Goal: Information Seeking & Learning: Check status

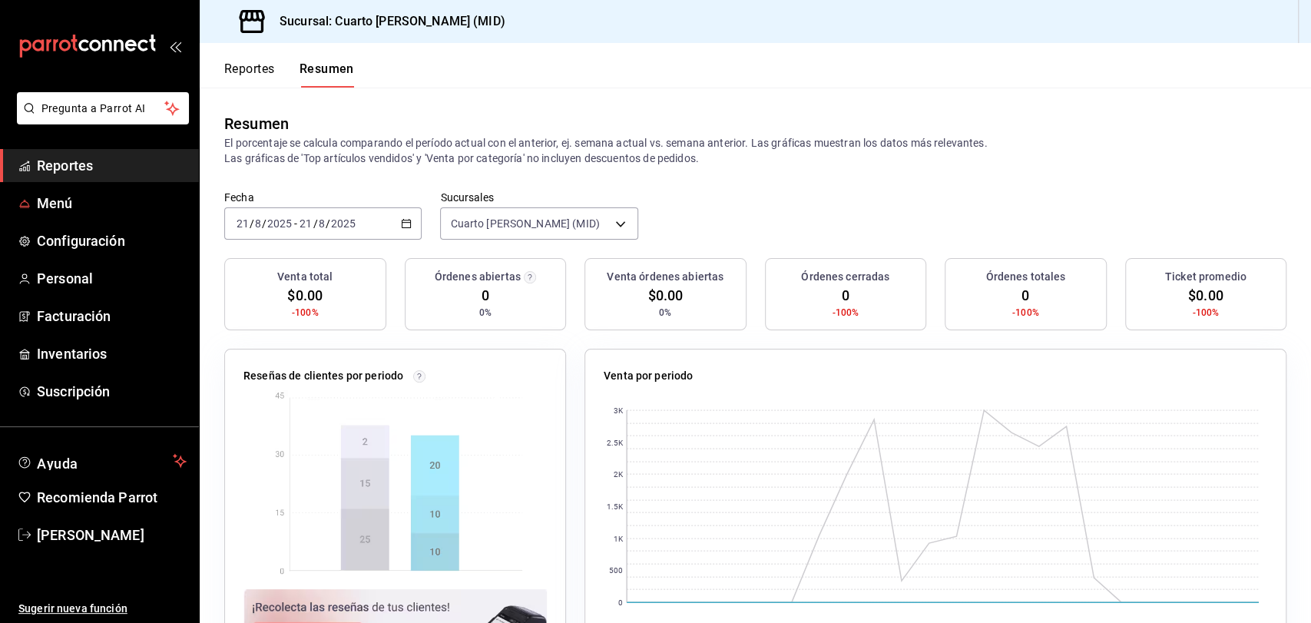
click at [88, 175] on span "Reportes" at bounding box center [112, 165] width 150 height 21
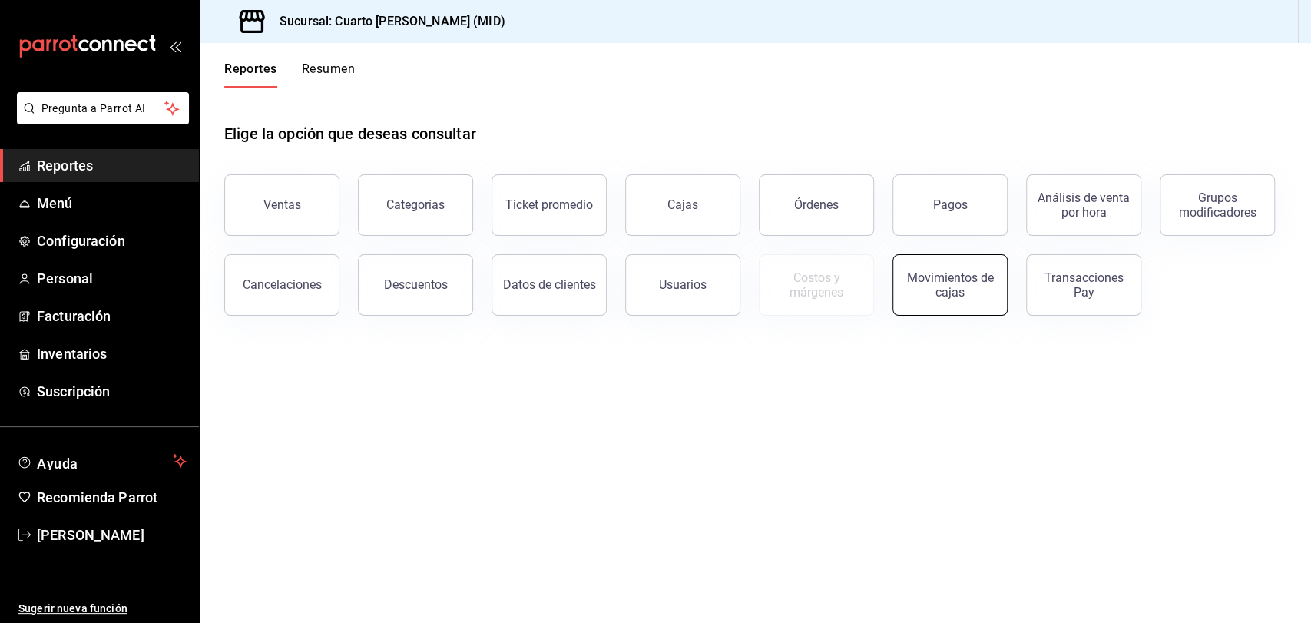
drag, startPoint x: 98, startPoint y: 170, endPoint x: 999, endPoint y: 272, distance: 906.8
click at [98, 170] on span "Reportes" at bounding box center [112, 165] width 150 height 21
click at [999, 272] on button "Movimientos de cajas" at bounding box center [950, 284] width 115 height 61
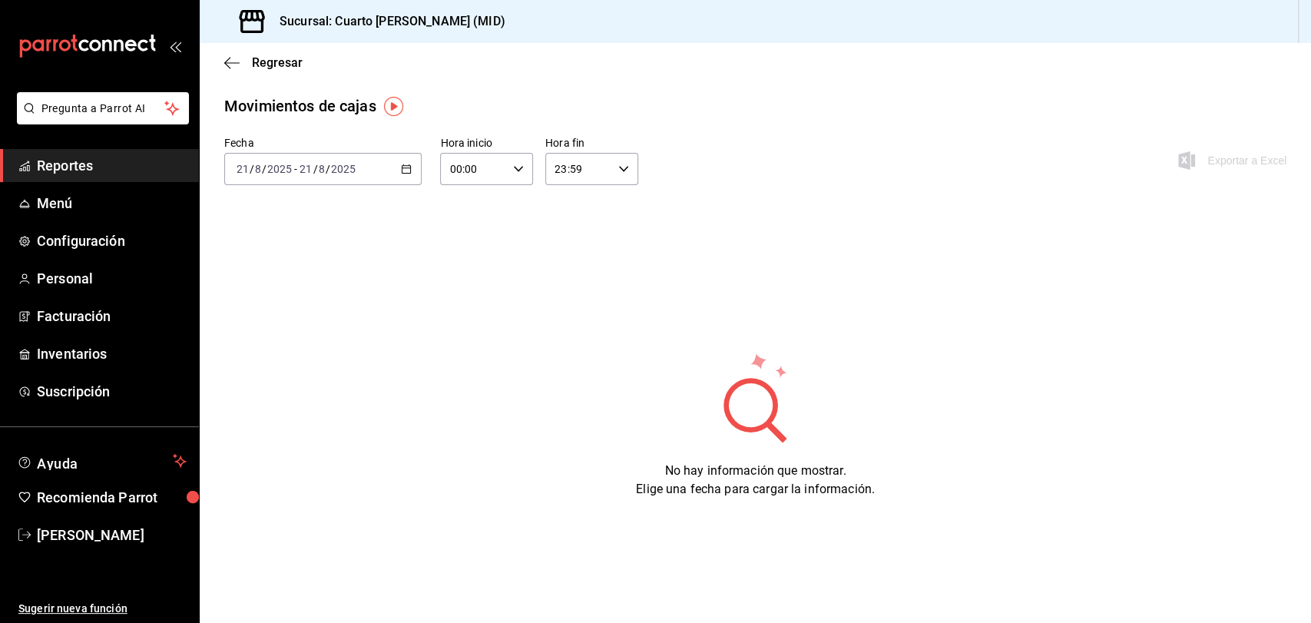
click at [632, 290] on div "Fecha 2025-08-21 21 / 8 / 2025 - 2025-08-21 21 / 8 / 2025 Hora inicio 00:00 Hor…" at bounding box center [755, 317] width 1062 height 363
click at [118, 198] on span "Menú" at bounding box center [112, 203] width 150 height 21
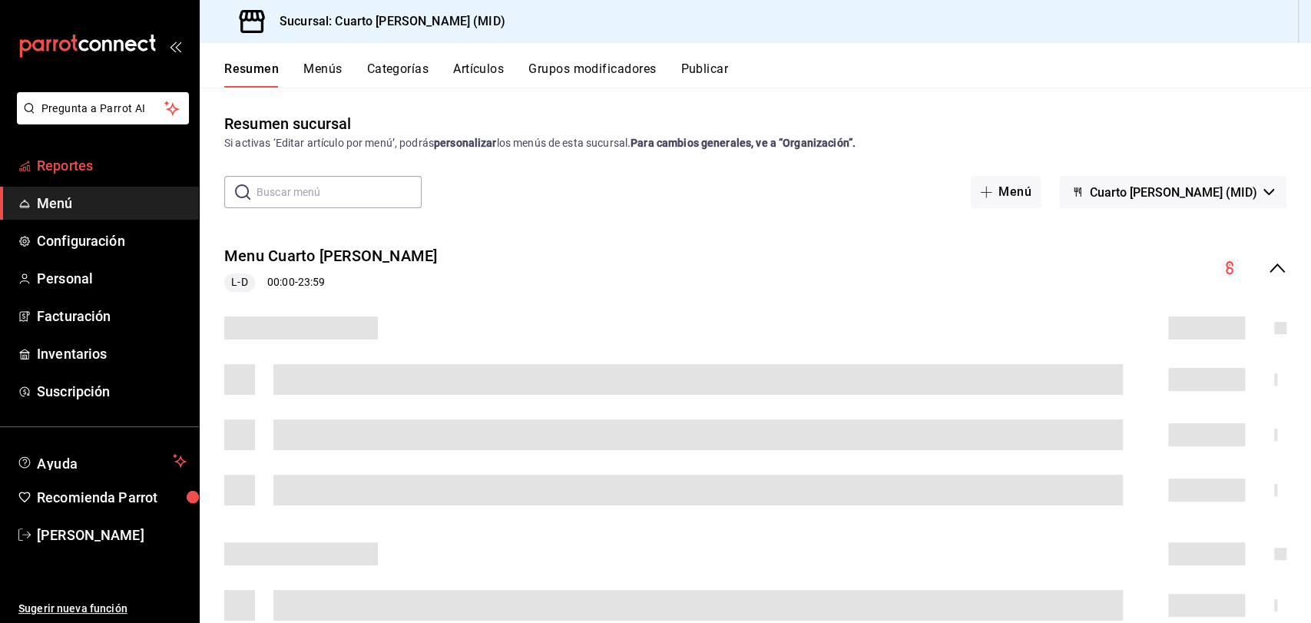
click at [92, 155] on span "Reportes" at bounding box center [112, 165] width 150 height 21
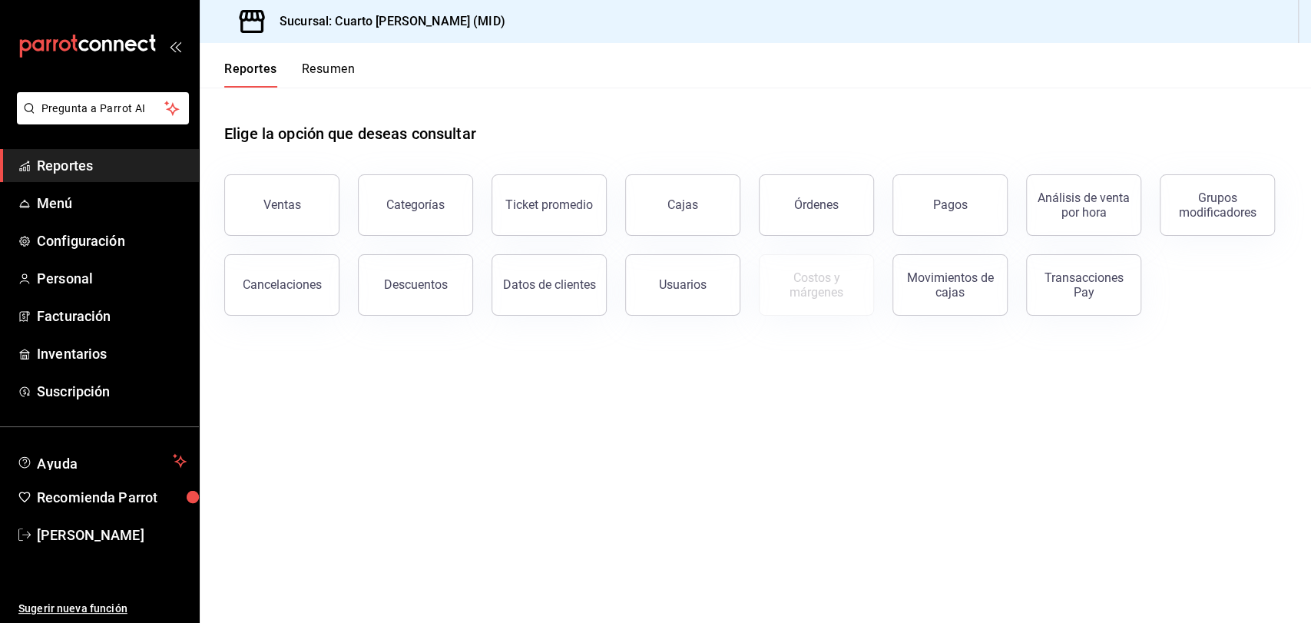
click at [977, 241] on div "Movimientos de cajas" at bounding box center [941, 276] width 134 height 80
click at [959, 270] on div "Movimientos de cajas" at bounding box center [950, 284] width 95 height 29
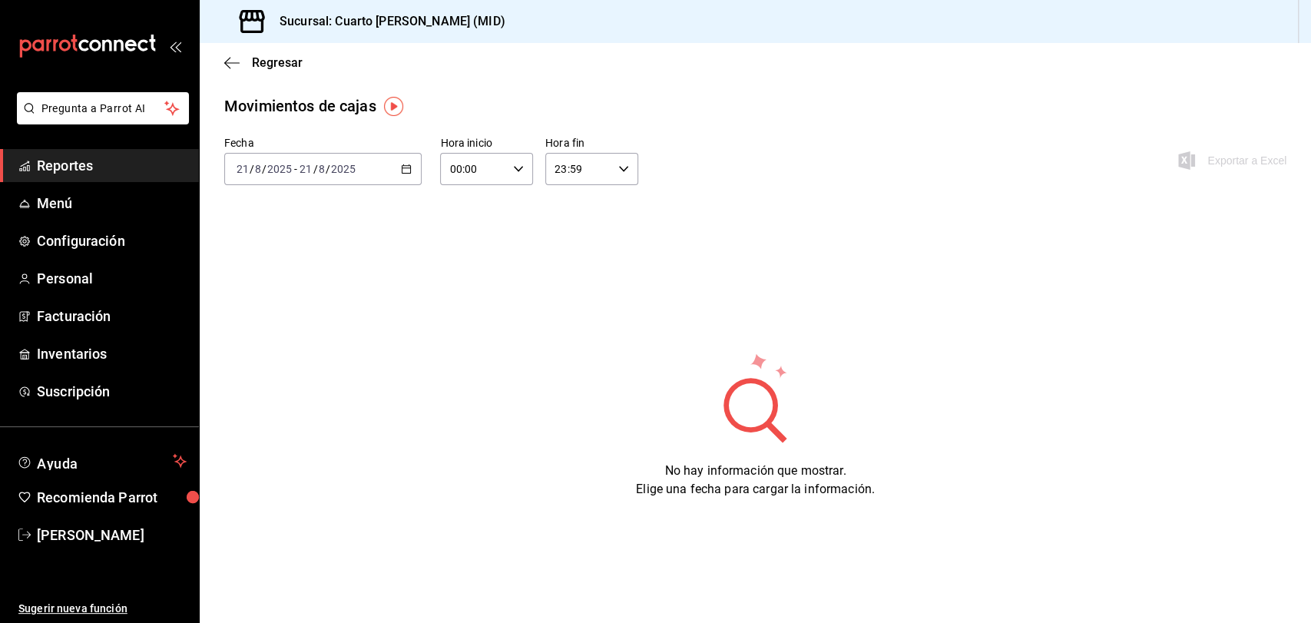
click at [332, 181] on div "[DATE] [DATE] - [DATE] [DATE]" at bounding box center [322, 169] width 197 height 32
click at [285, 250] on span "Ayer" at bounding box center [296, 250] width 119 height 16
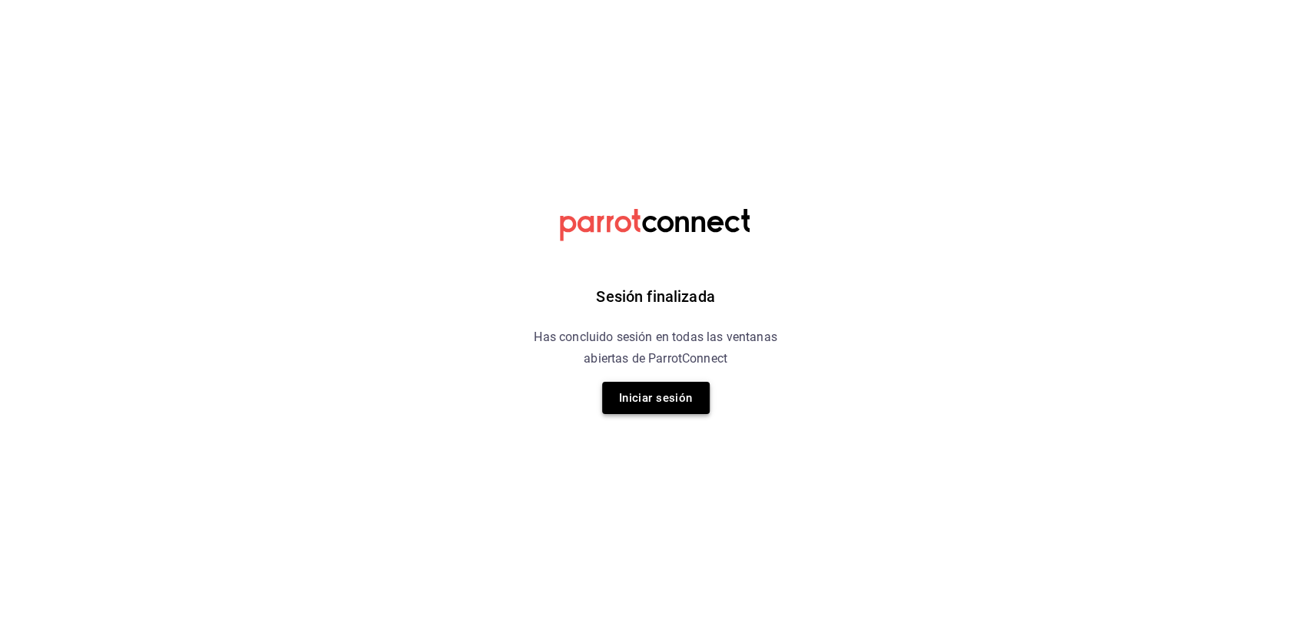
click at [704, 405] on button "Iniciar sesión" at bounding box center [656, 398] width 108 height 32
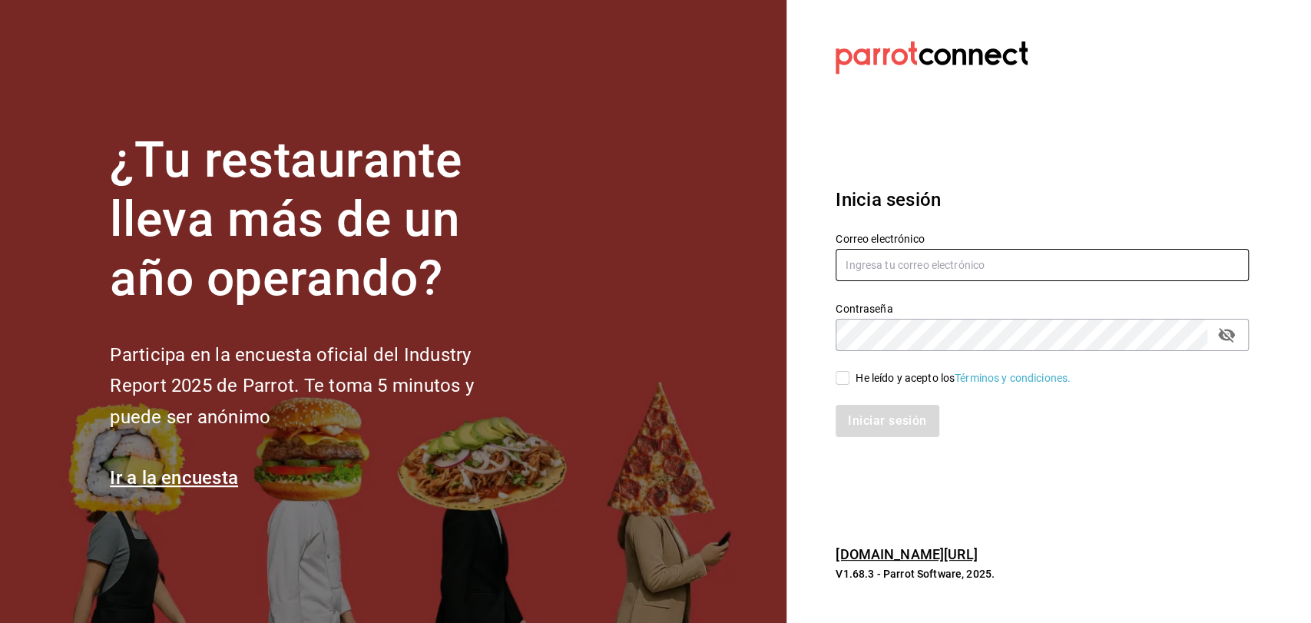
type input "admcuartoderosas@gmail.com"
click at [845, 379] on input "He leído y acepto los Términos y condiciones." at bounding box center [843, 378] width 14 height 14
checkbox input "true"
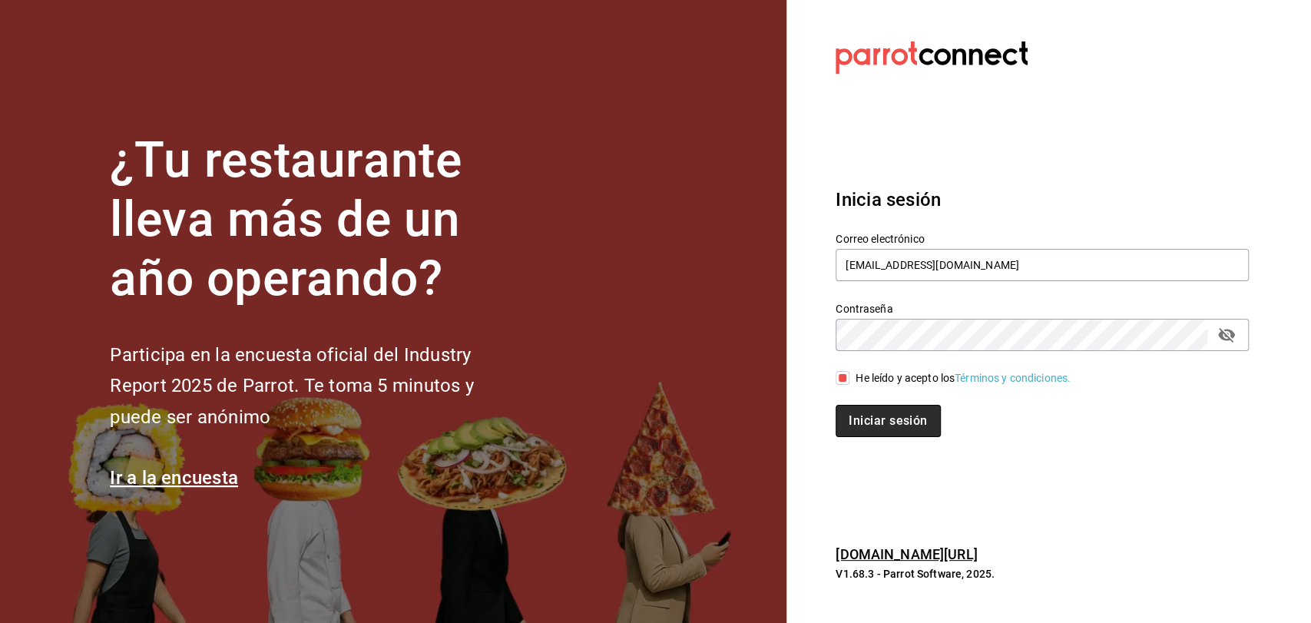
click at [854, 414] on button "Iniciar sesión" at bounding box center [888, 421] width 104 height 32
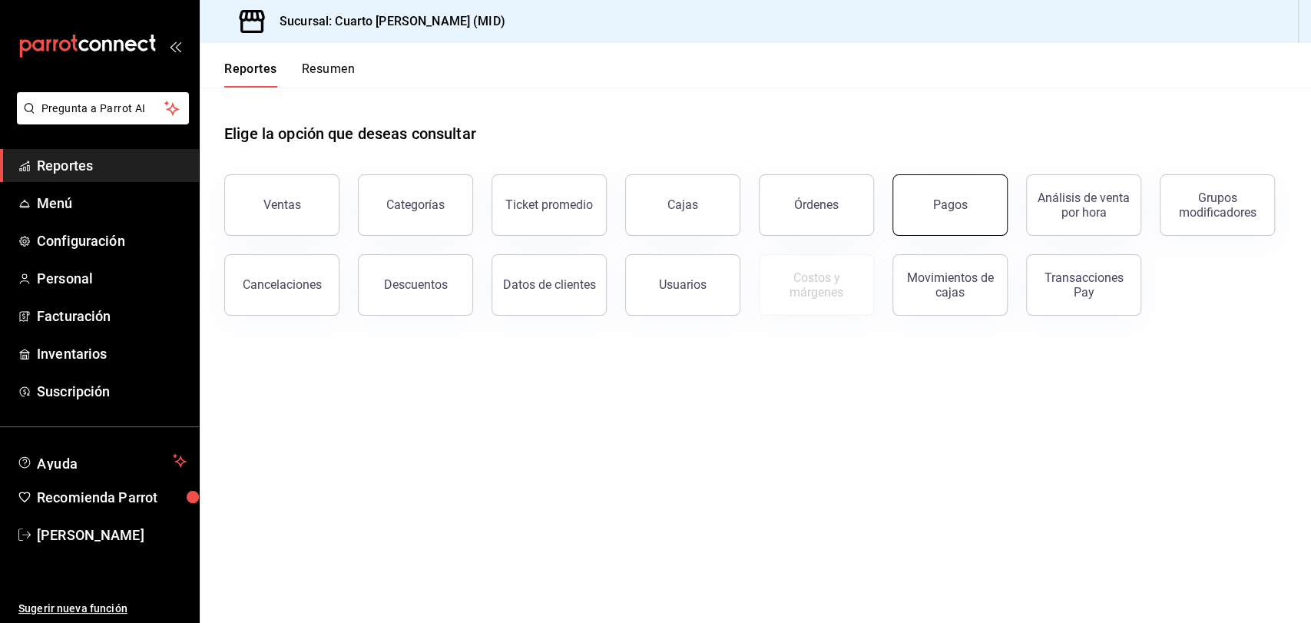
click at [983, 216] on button "Pagos" at bounding box center [950, 204] width 115 height 61
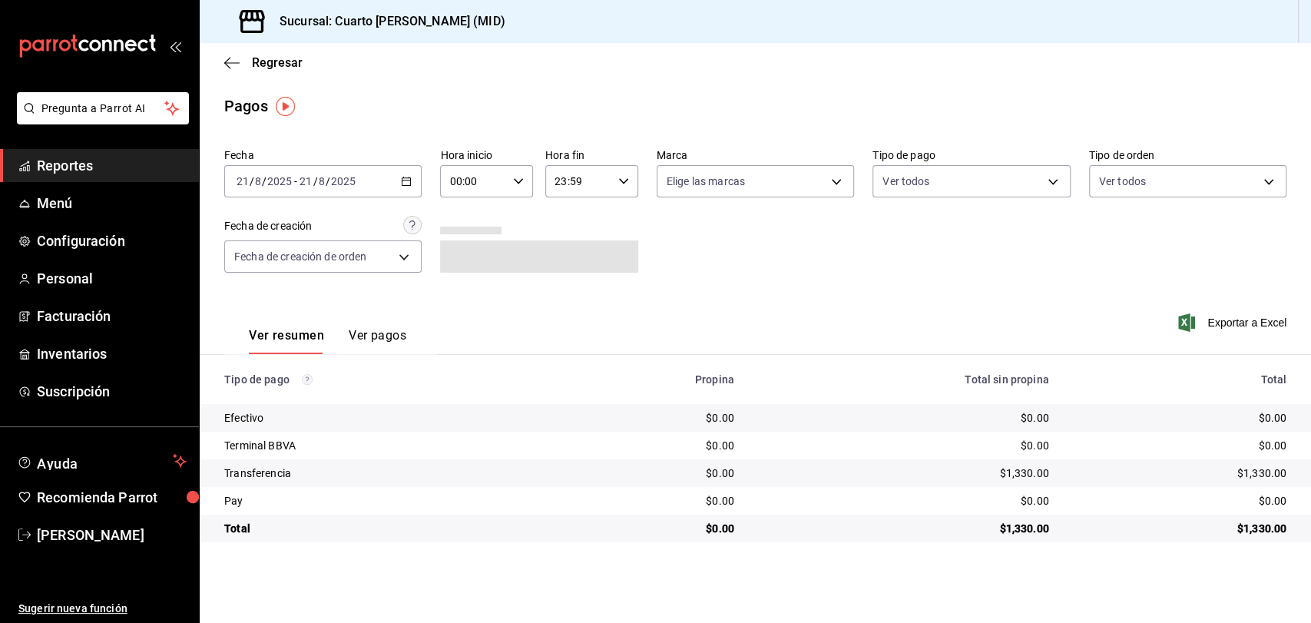
click at [381, 186] on div "[DATE] [DATE] - [DATE] [DATE]" at bounding box center [322, 181] width 197 height 32
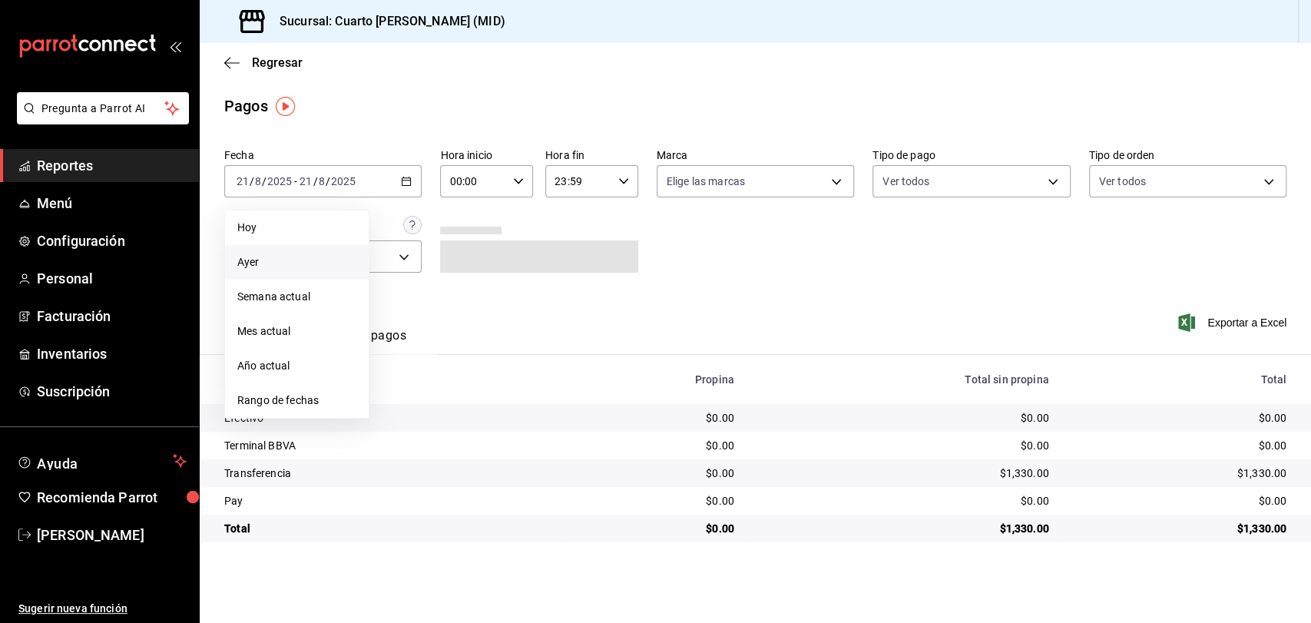
click at [290, 262] on span "Ayer" at bounding box center [296, 262] width 119 height 16
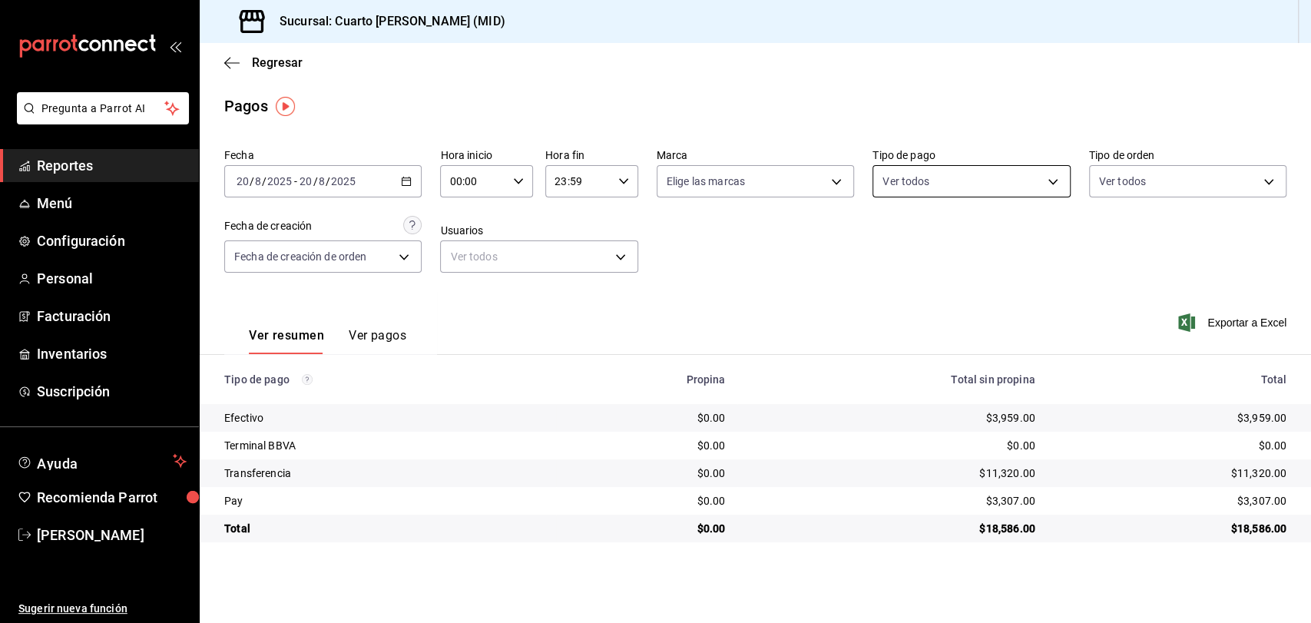
click at [981, 178] on body "Pregunta a Parrot AI Reportes Menú Configuración Personal Facturación Inventari…" at bounding box center [655, 311] width 1311 height 623
click at [953, 252] on div "Ver todos" at bounding box center [922, 240] width 79 height 33
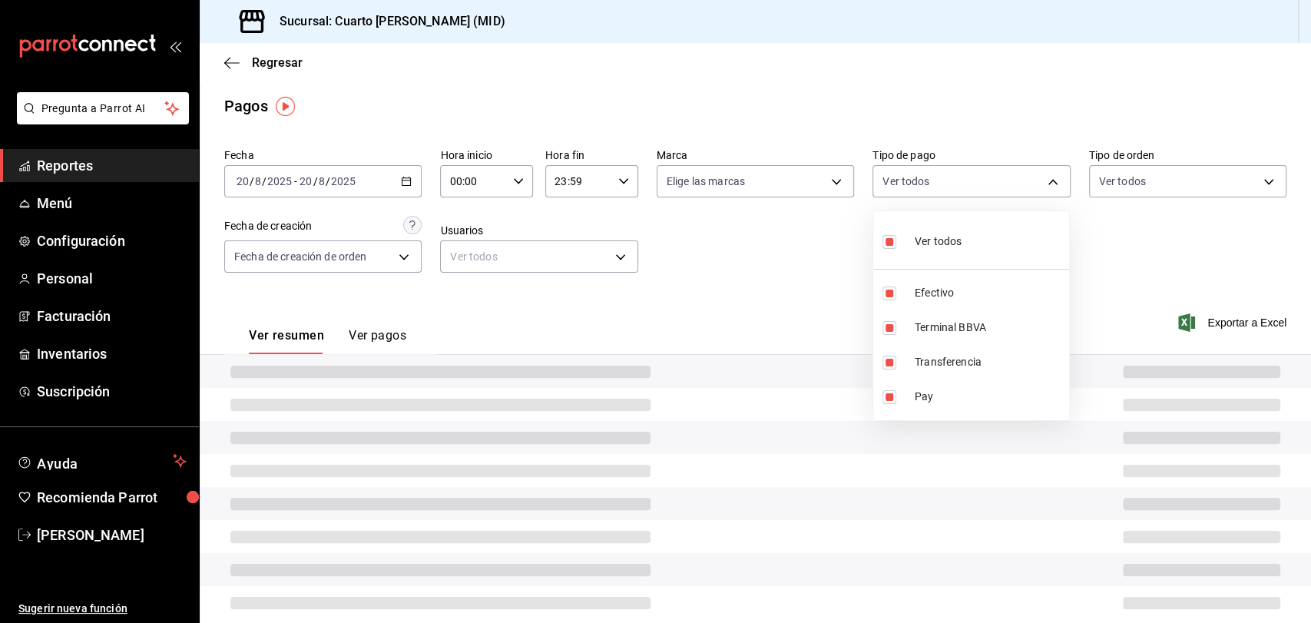
type input "087219cd-0e7e-4a58-a399-b3185a1a2963,61a8738b-0bbb-4072-bd97-4c23dc53eaea,9dabe…"
checkbox input "true"
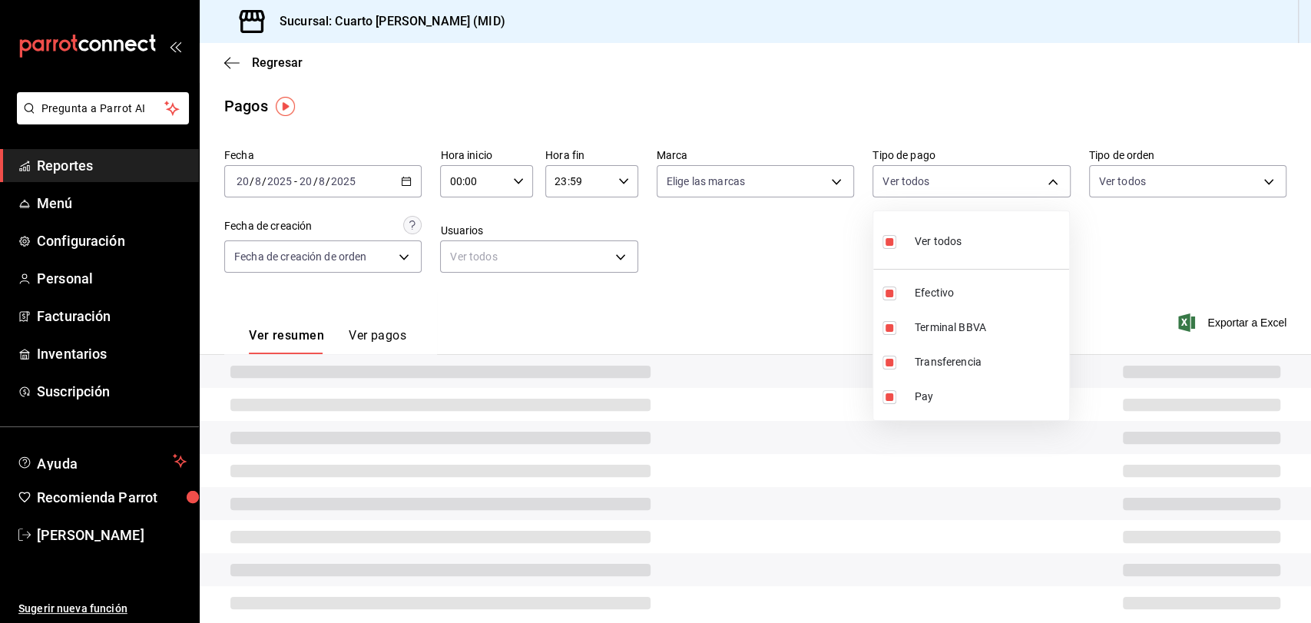
checkbox input "true"
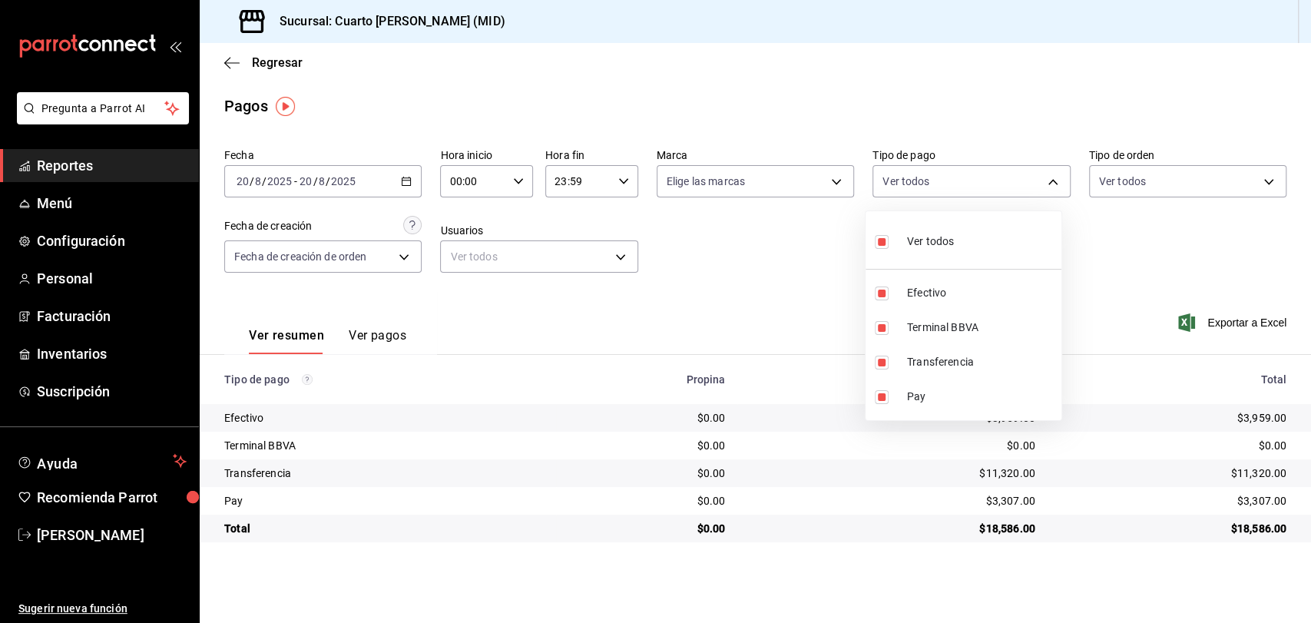
click at [797, 229] on div at bounding box center [655, 311] width 1311 height 623
click at [913, 186] on body "Pregunta a Parrot AI Reportes Menú Configuración Personal Facturación Inventari…" at bounding box center [655, 311] width 1311 height 623
click at [930, 292] on span "Efectivo" at bounding box center [989, 293] width 148 height 16
type input "61a8738b-0bbb-4072-bd97-4c23dc53eaea,9dabe64b-508b-44c9-b7bc-1ee14ac177ef,1ecb7…"
checkbox input "false"
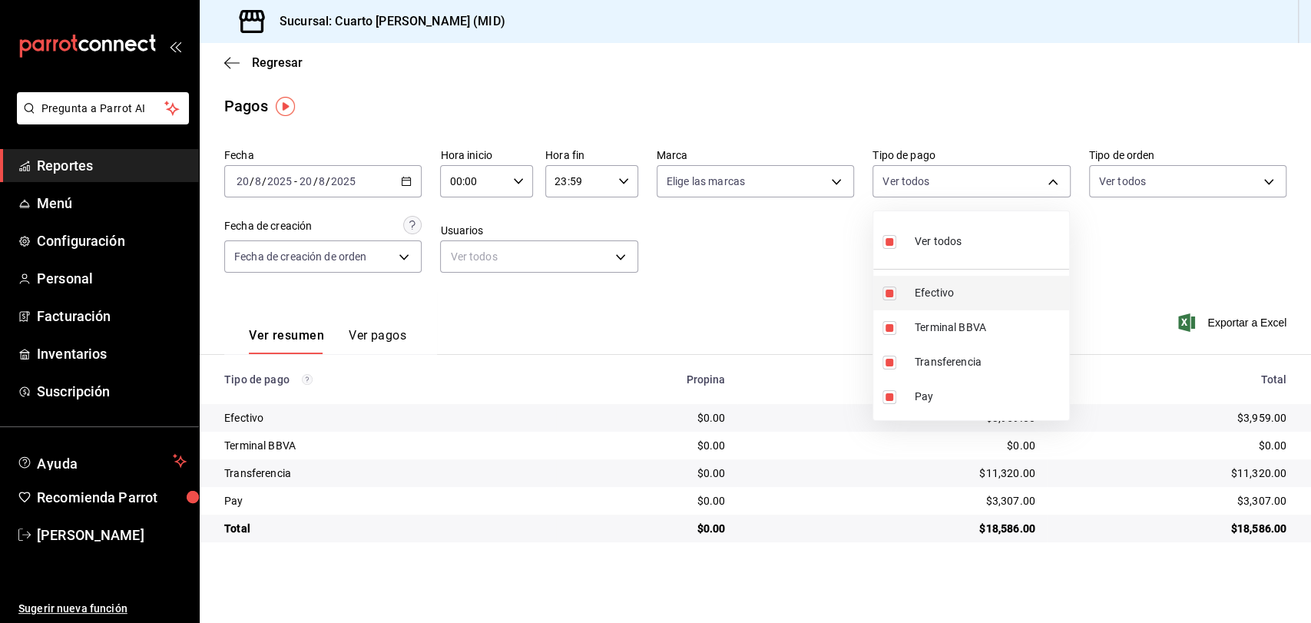
checkbox input "false"
click at [769, 272] on div at bounding box center [655, 311] width 1311 height 623
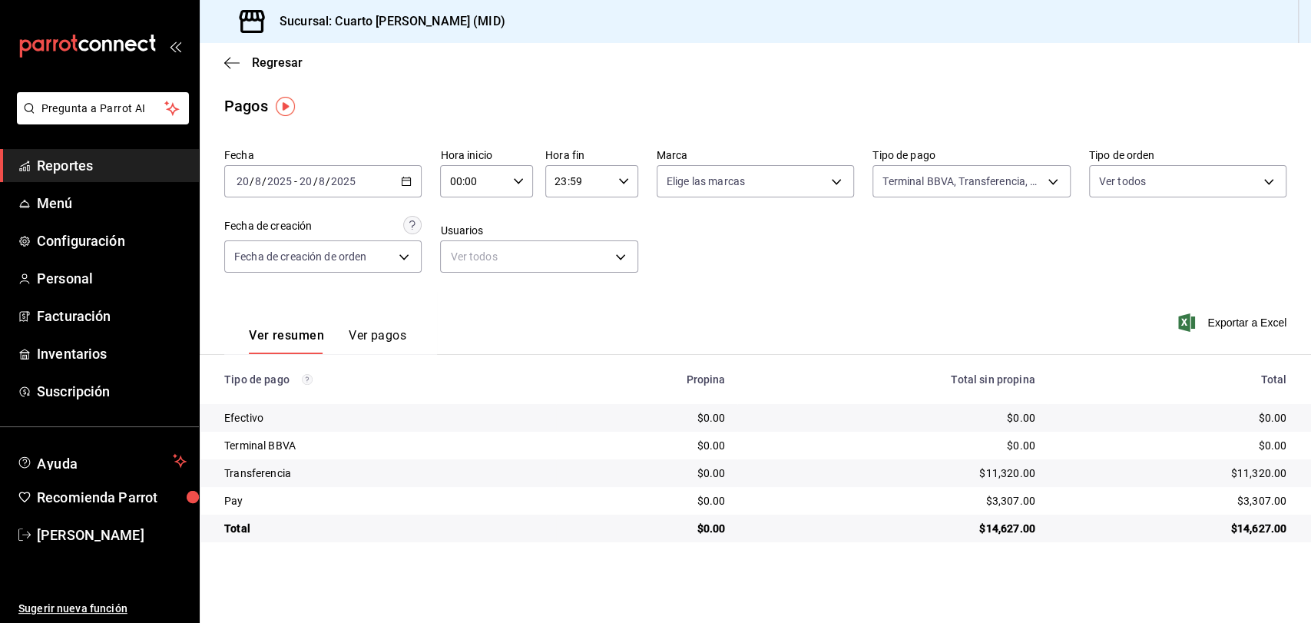
click at [125, 154] on link "Reportes" at bounding box center [99, 165] width 199 height 33
